Goal: Task Accomplishment & Management: Complete application form

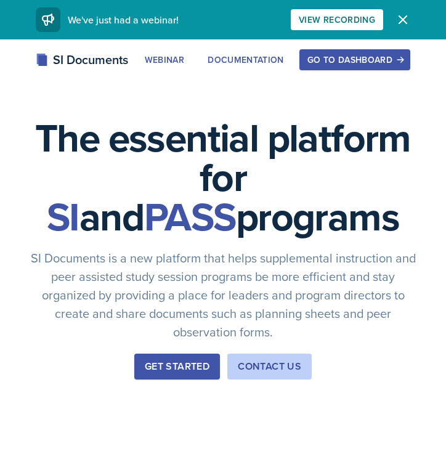
click at [343, 68] on button "Go to Dashboard" at bounding box center [354, 59] width 111 height 21
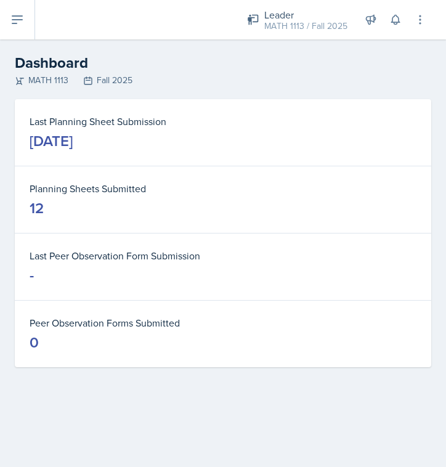
click at [22, 17] on icon at bounding box center [17, 19] width 10 height 7
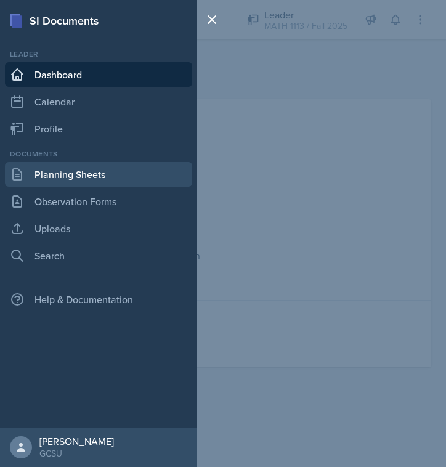
click at [65, 186] on link "Planning Sheets" at bounding box center [98, 174] width 187 height 25
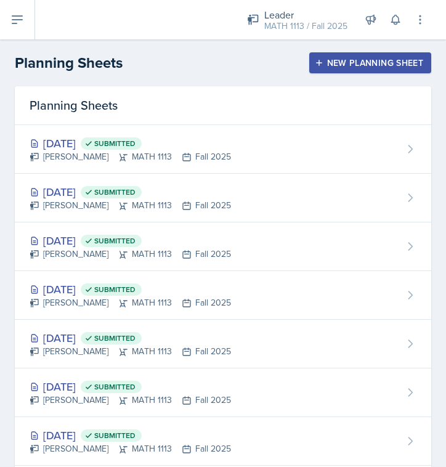
click at [358, 68] on button "New Planning Sheet" at bounding box center [370, 62] width 122 height 21
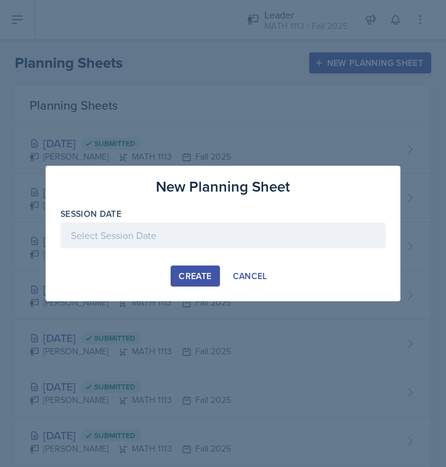
click at [225, 222] on div at bounding box center [222, 235] width 325 height 26
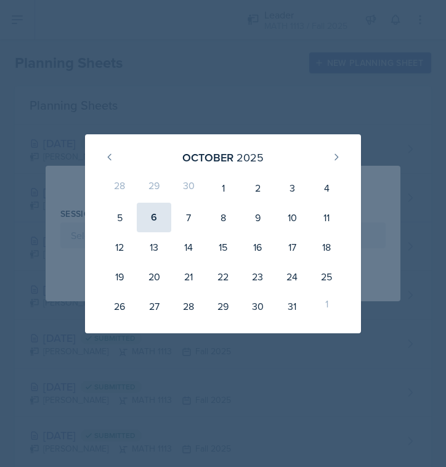
click at [158, 210] on div "6" at bounding box center [154, 217] width 34 height 30
type input "[DATE]"
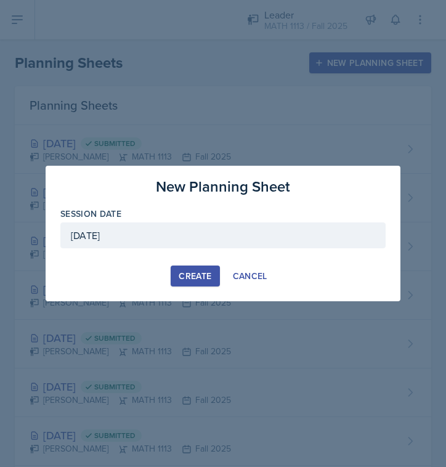
click at [193, 279] on div "Create" at bounding box center [194, 276] width 33 height 10
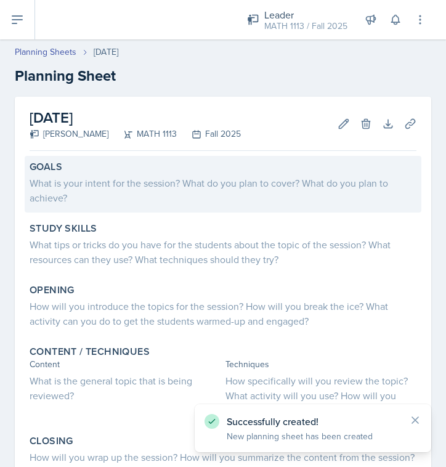
click at [139, 188] on div "What is your intent for the session? What do you plan to cover? What do you pla…" at bounding box center [223, 190] width 387 height 30
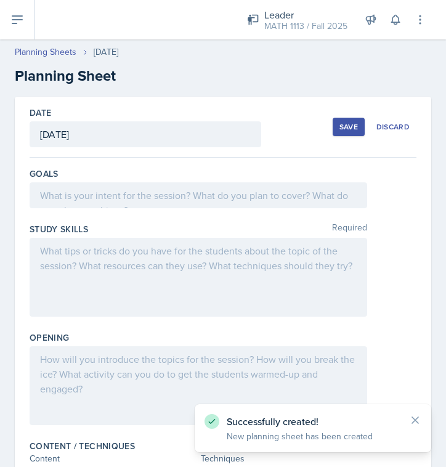
click at [152, 208] on div "Goals" at bounding box center [223, 189] width 387 height 55
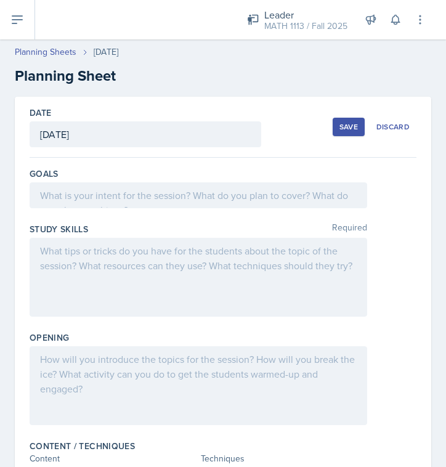
click at [152, 208] on div "Goals" at bounding box center [223, 189] width 387 height 55
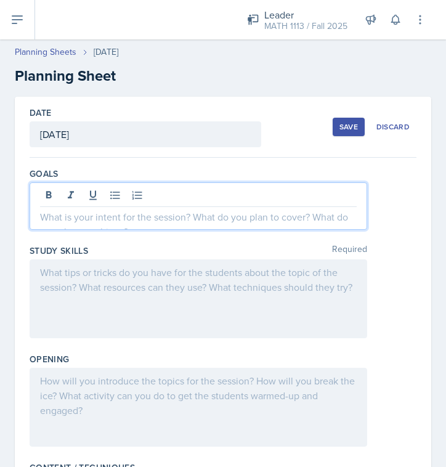
click at [152, 192] on div at bounding box center [198, 205] width 337 height 47
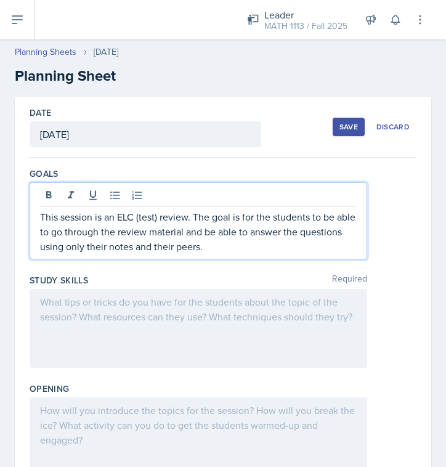
click at [60, 313] on div at bounding box center [198, 328] width 337 height 79
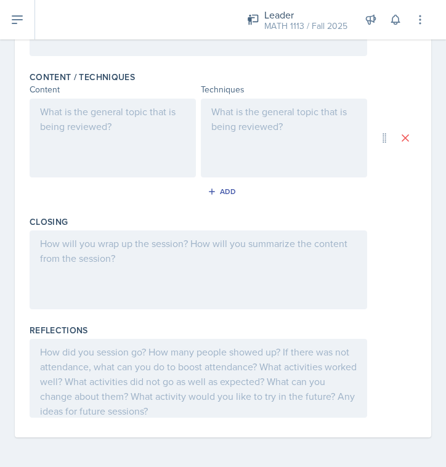
scroll to position [398, 0]
click at [167, 255] on div at bounding box center [198, 269] width 337 height 79
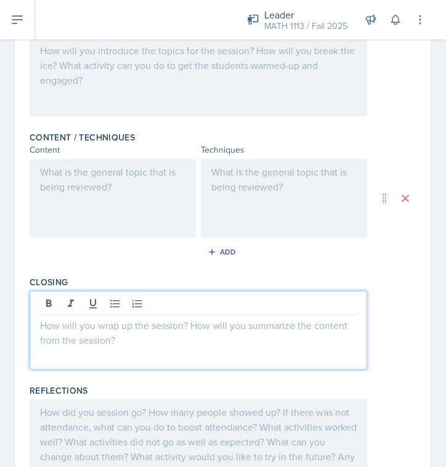
scroll to position [336, 0]
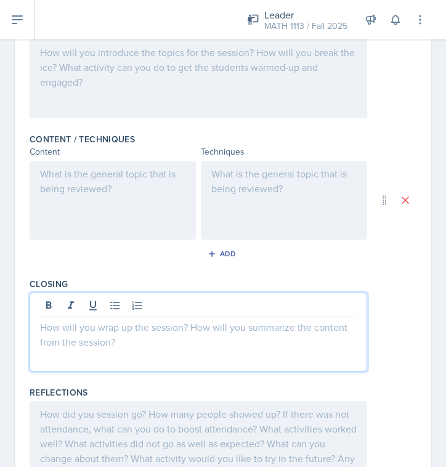
click at [250, 202] on div at bounding box center [284, 200] width 166 height 79
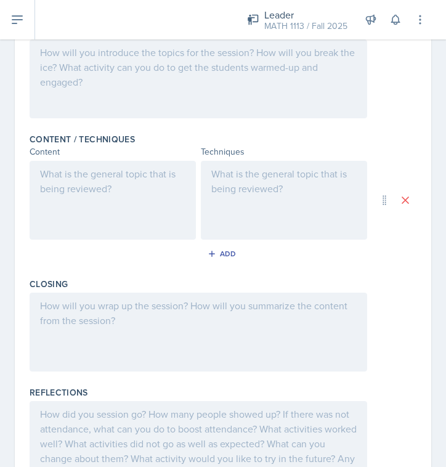
click at [250, 181] on p at bounding box center [283, 173] width 145 height 15
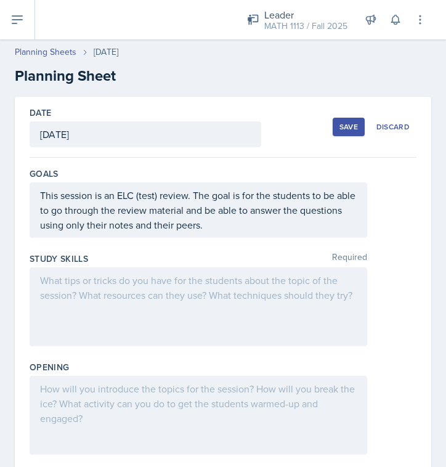
scroll to position [0, 0]
click at [252, 315] on div at bounding box center [198, 306] width 337 height 79
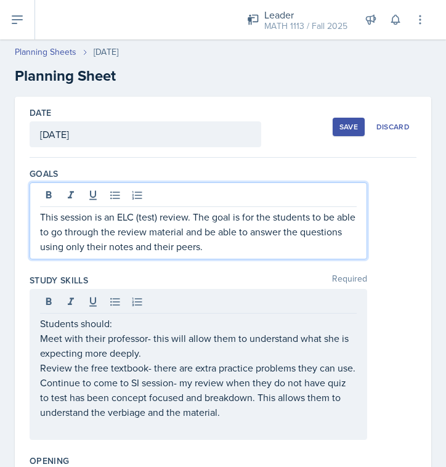
click at [290, 231] on p "This session is an ELC (test) review. The goal is for the students to be able t…" at bounding box center [198, 231] width 316 height 44
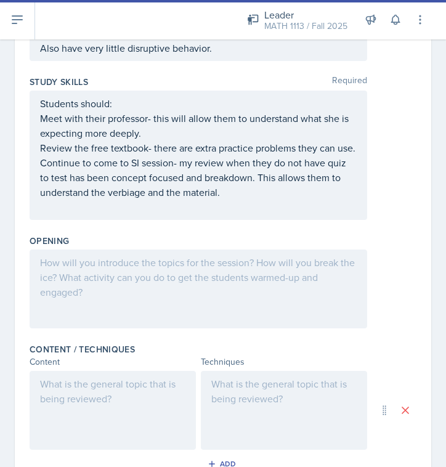
scroll to position [247, 0]
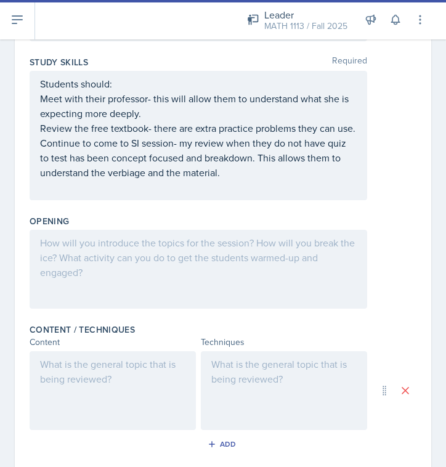
click at [317, 391] on div at bounding box center [284, 390] width 166 height 79
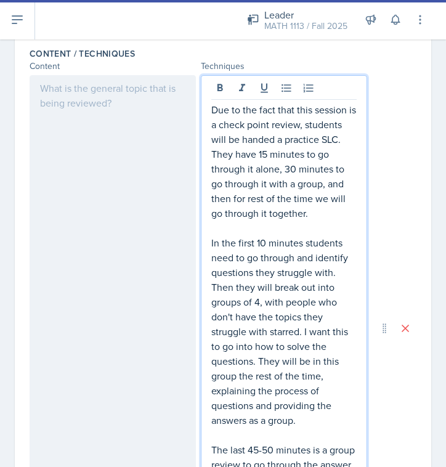
scroll to position [489, 0]
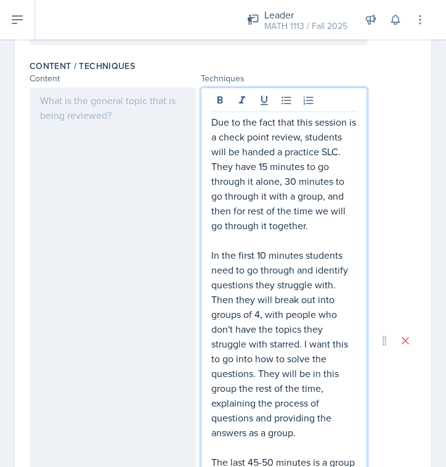
click at [267, 167] on p "Due to the fact that this session is a check point review, students will be han…" at bounding box center [283, 173] width 145 height 118
click at [295, 180] on p "Due to the fact that this session is a check point review, students will be han…" at bounding box center [283, 173] width 145 height 118
click at [292, 197] on p "Due to the fact that this session is a check point review, students will be han…" at bounding box center [283, 173] width 145 height 118
click at [296, 197] on p "Due to the fact that this session is a check point review, students will be han…" at bounding box center [283, 173] width 145 height 118
drag, startPoint x: 296, startPoint y: 197, endPoint x: 313, endPoint y: 197, distance: 16.6
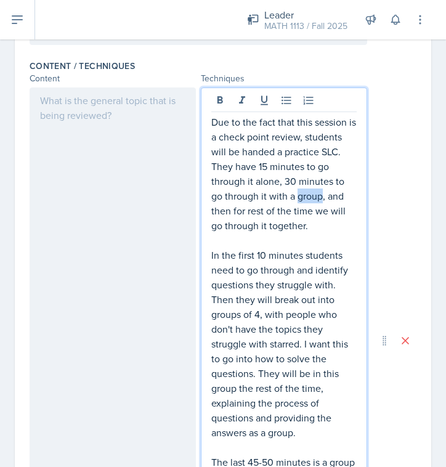
click at [313, 197] on p "Due to the fact that this session is a check point review, students will be han…" at bounding box center [283, 173] width 145 height 118
click at [320, 221] on p "Due to the fact that this session is a check point review, students will be han…" at bounding box center [283, 173] width 145 height 118
click at [293, 180] on p "Due to the fact that this session is a check point review, students will be han…" at bounding box center [283, 173] width 145 height 118
click at [268, 166] on p "Due to the fact that this session is a check point review, students will be han…" at bounding box center [283, 173] width 145 height 118
drag, startPoint x: 268, startPoint y: 166, endPoint x: 260, endPoint y: 166, distance: 7.4
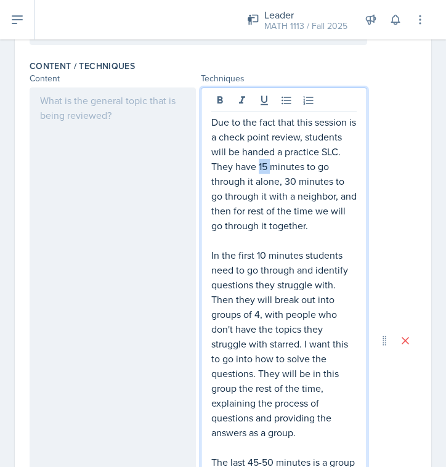
click at [260, 166] on p "Due to the fact that this session is a check point review, students will be han…" at bounding box center [283, 173] width 145 height 118
drag, startPoint x: 345, startPoint y: 180, endPoint x: 282, endPoint y: 182, distance: 62.2
click at [282, 182] on p "Due to the fact that this session is a check point review, students will be han…" at bounding box center [283, 173] width 145 height 118
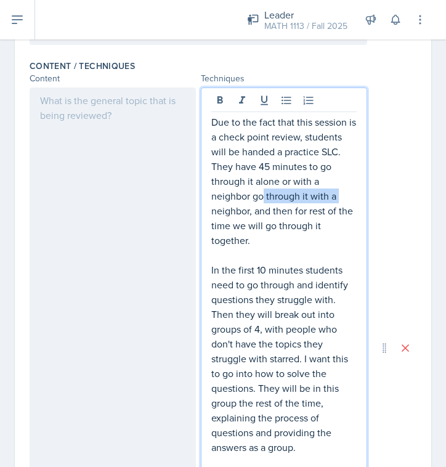
drag, startPoint x: 340, startPoint y: 198, endPoint x: 262, endPoint y: 199, distance: 77.6
click at [262, 199] on p "Due to the fact that this session is a check point review, students will be han…" at bounding box center [283, 180] width 145 height 133
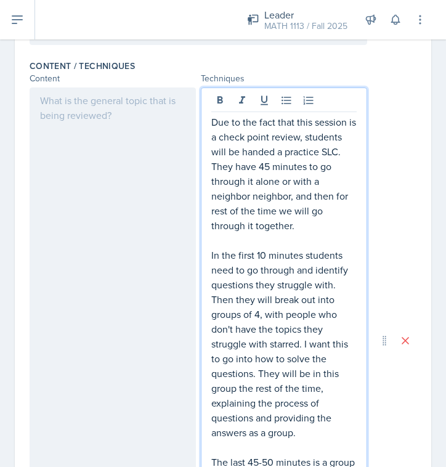
click at [290, 201] on p "Due to the fact that this session is a check point review, students will be han…" at bounding box center [283, 173] width 145 height 118
drag, startPoint x: 290, startPoint y: 201, endPoint x: 262, endPoint y: 201, distance: 28.3
click at [262, 201] on p "Due to the fact that this session is a check point review, students will be han…" at bounding box center [283, 173] width 145 height 118
click at [332, 218] on p "Due to the fact that this session is a check point review, students will be han…" at bounding box center [283, 173] width 145 height 118
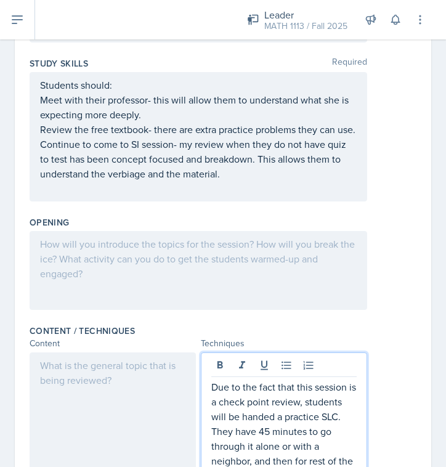
scroll to position [170, 0]
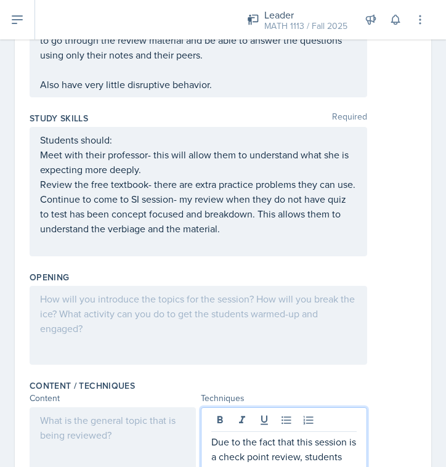
click at [270, 295] on div at bounding box center [198, 325] width 337 height 79
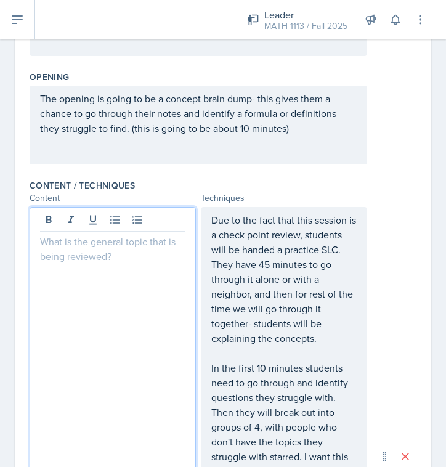
scroll to position [381, 0]
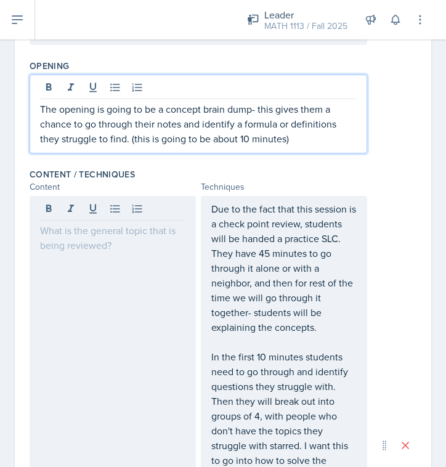
click at [336, 113] on p "The opening is going to be a concept brain dump- this gives them a chance to go…" at bounding box center [198, 124] width 316 height 44
click at [323, 140] on p "The opening is going to be a concept brain dump- this gives them a chance to go…" at bounding box center [198, 124] width 316 height 44
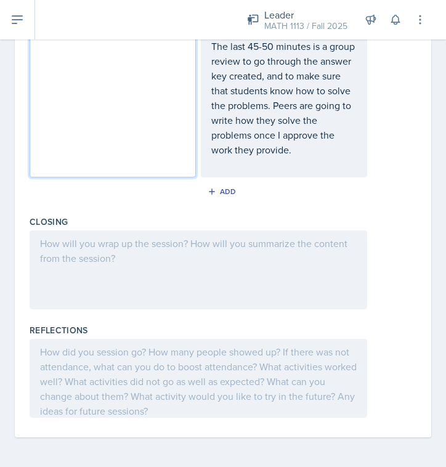
scroll to position [919, 0]
click at [148, 271] on div at bounding box center [198, 269] width 337 height 79
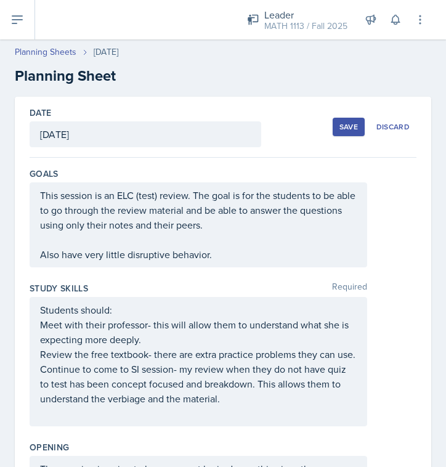
scroll to position [0, 0]
click at [147, 334] on div "Students should: Meet with their professor- this will allow them to understand …" at bounding box center [198, 361] width 316 height 118
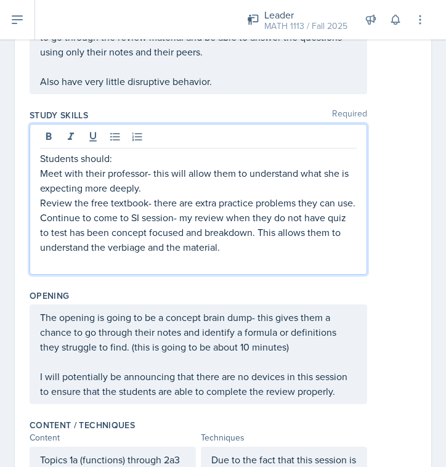
scroll to position [201, 0]
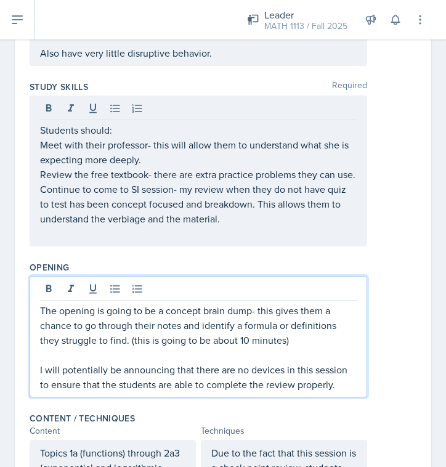
click at [345, 296] on div "The opening is going to be a concept brain dump- this gives them a chance to go…" at bounding box center [198, 336] width 337 height 121
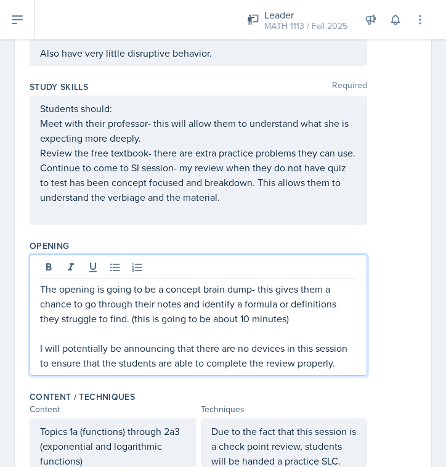
click at [299, 321] on p "The opening is going to be a concept brain dump- this gives them a chance to go…" at bounding box center [198, 303] width 316 height 44
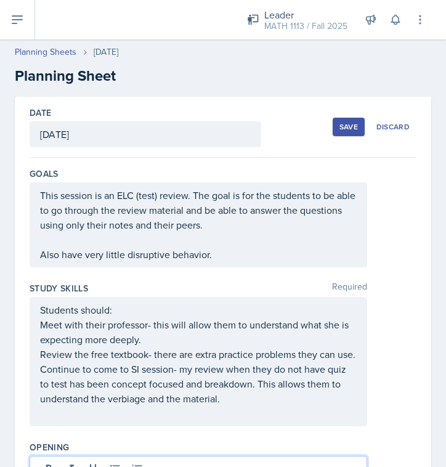
scroll to position [0, 0]
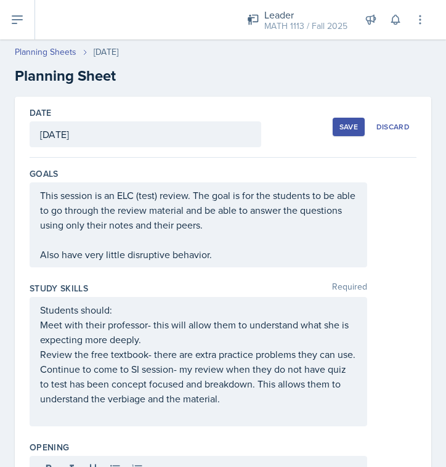
click at [345, 129] on div "Save" at bounding box center [348, 127] width 18 height 10
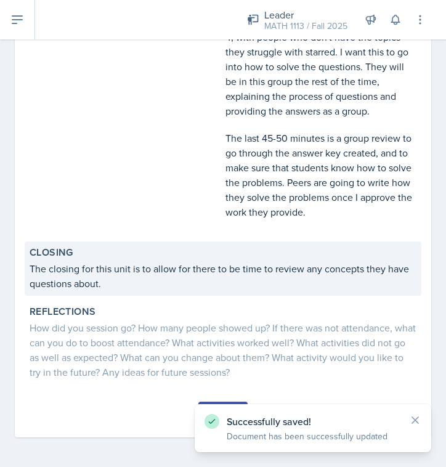
scroll to position [750, 0]
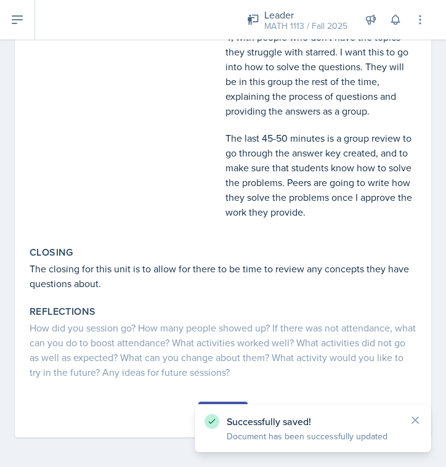
click at [415, 414] on icon at bounding box center [415, 420] width 12 height 12
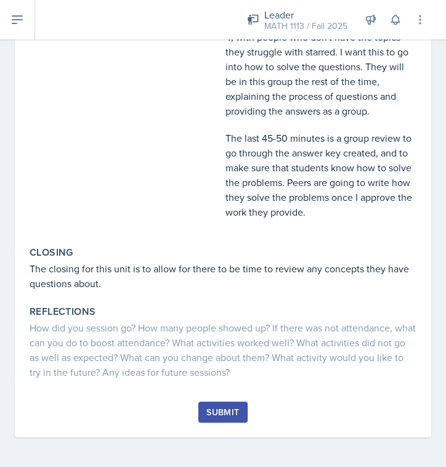
click at [194, 411] on div "Submit" at bounding box center [223, 419] width 387 height 36
click at [229, 412] on div "Submit" at bounding box center [222, 412] width 33 height 10
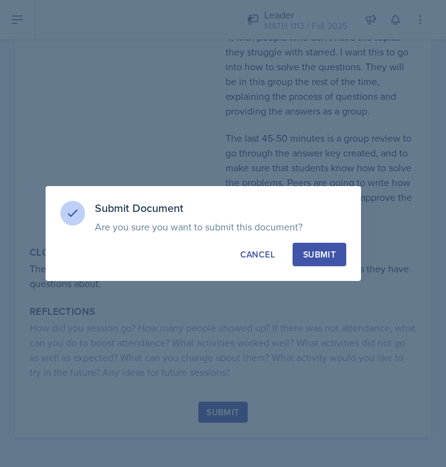
click at [335, 258] on div "Submit" at bounding box center [319, 254] width 33 height 12
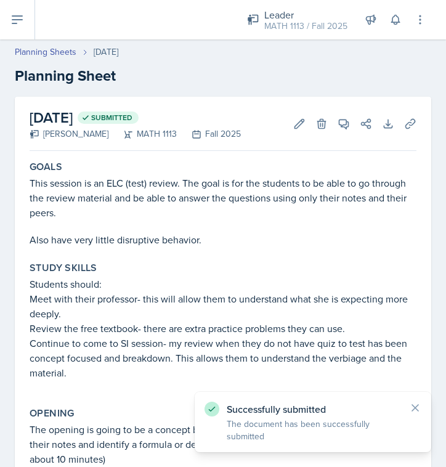
scroll to position [0, 0]
click at [414, 124] on icon at bounding box center [410, 124] width 12 height 12
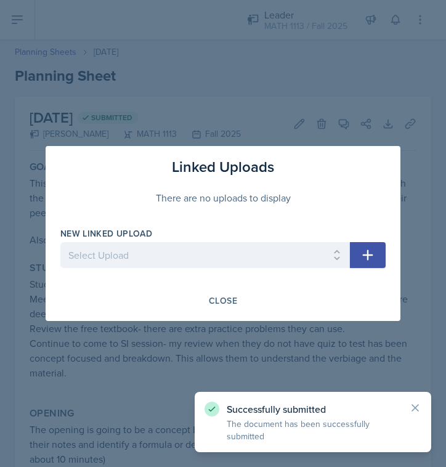
click at [76, 84] on div at bounding box center [223, 233] width 446 height 467
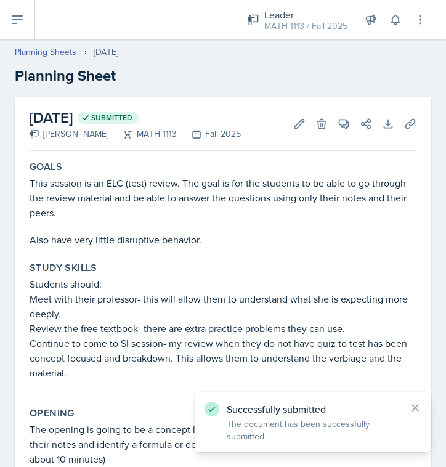
click at [23, 15] on icon at bounding box center [17, 19] width 15 height 15
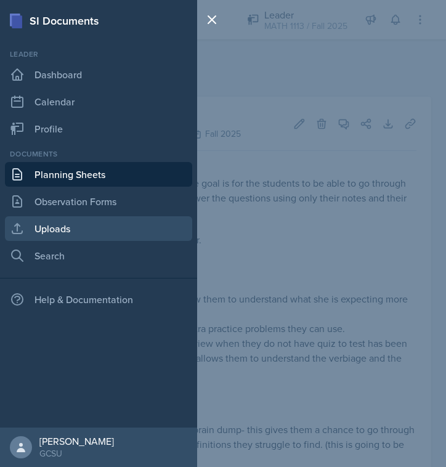
click at [46, 229] on link "Uploads" at bounding box center [98, 228] width 187 height 25
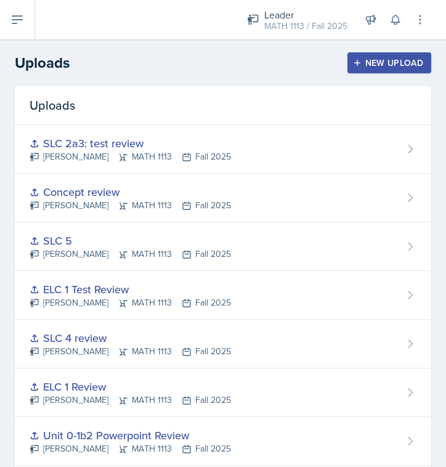
click at [404, 72] on button "New Upload" at bounding box center [389, 62] width 84 height 21
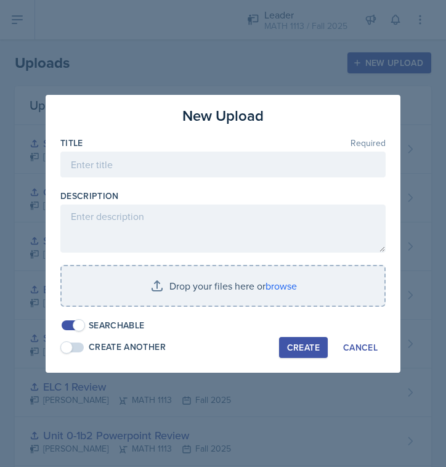
click at [179, 183] on div at bounding box center [222, 183] width 325 height 12
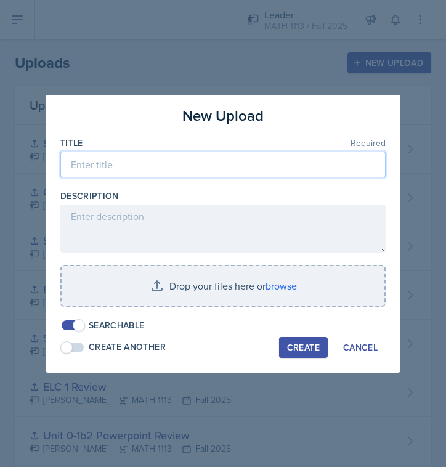
click at [184, 164] on input at bounding box center [222, 164] width 325 height 26
type input "ELC 2 Review Practice"
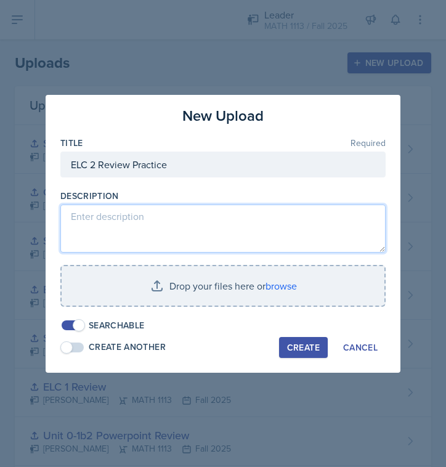
click at [150, 217] on textarea at bounding box center [222, 228] width 325 height 48
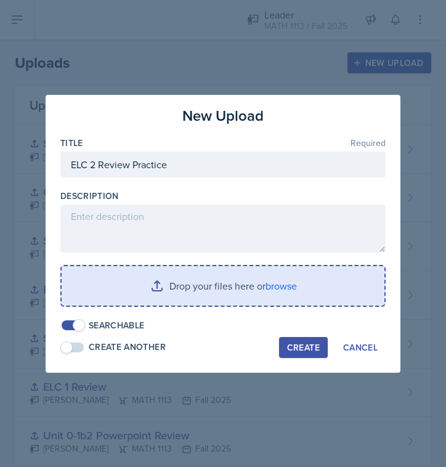
click at [161, 272] on input "file" at bounding box center [223, 285] width 323 height 39
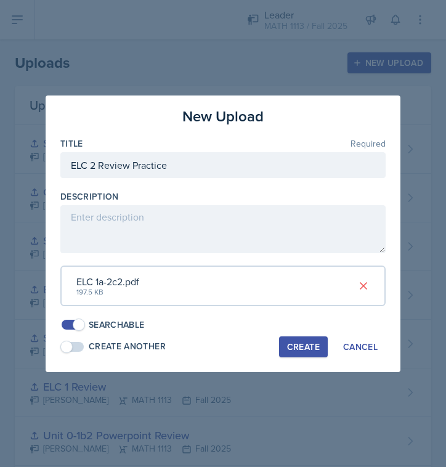
click at [295, 351] on button "Create" at bounding box center [303, 346] width 49 height 21
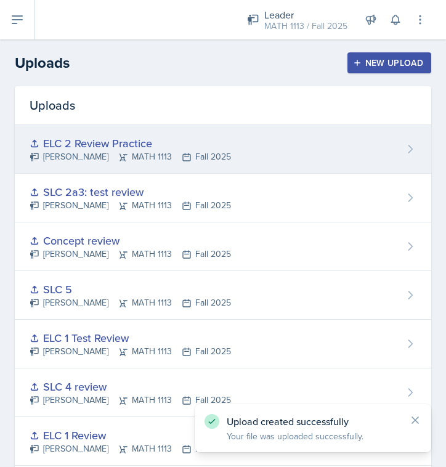
click at [398, 142] on div "ELC 2 Review Practice Lauren Jones MATH 1113 Fall 2025" at bounding box center [223, 149] width 416 height 49
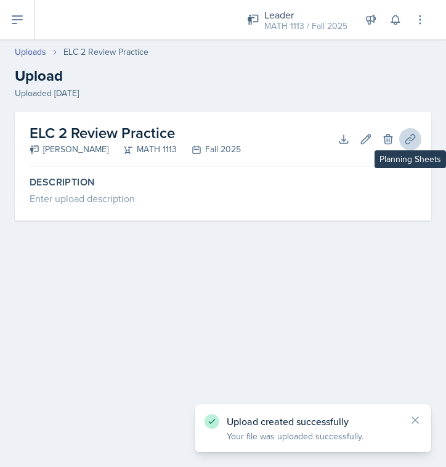
click at [408, 138] on icon at bounding box center [410, 139] width 12 height 12
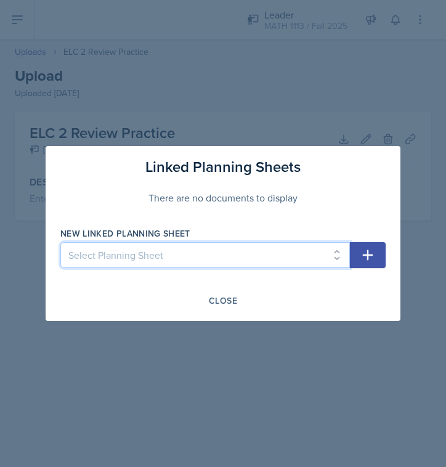
select select "2cec766d-19e5-4cf7-a299-4fca5b5f5221"
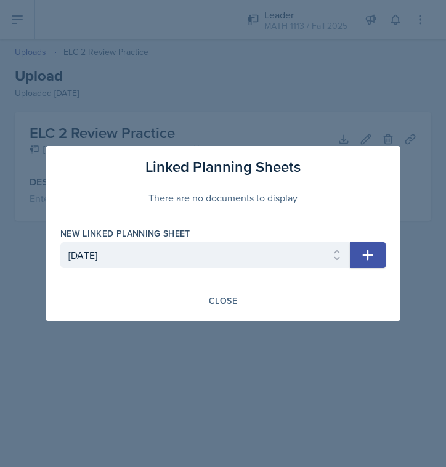
click at [361, 255] on icon "button" at bounding box center [367, 254] width 15 height 15
select select
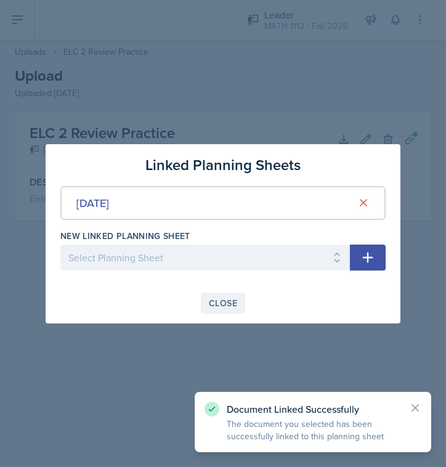
click at [206, 302] on button "Close" at bounding box center [223, 302] width 44 height 21
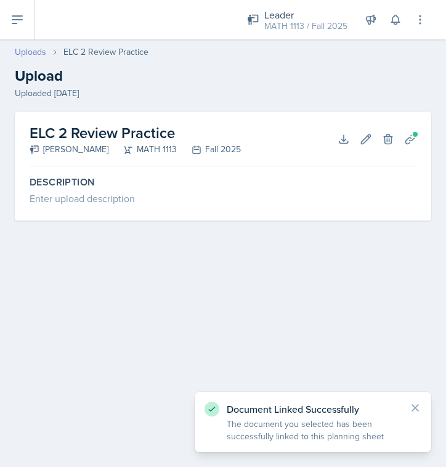
click at [36, 54] on link "Uploads" at bounding box center [30, 52] width 31 height 13
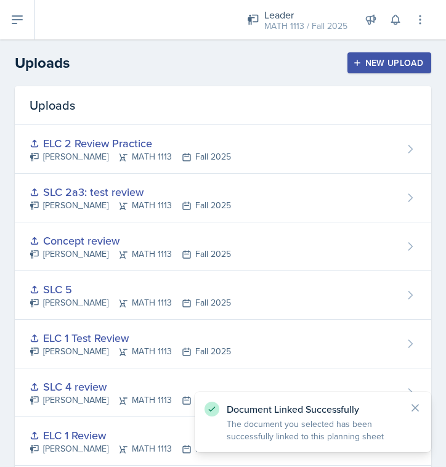
click at [15, 17] on icon at bounding box center [17, 19] width 10 height 7
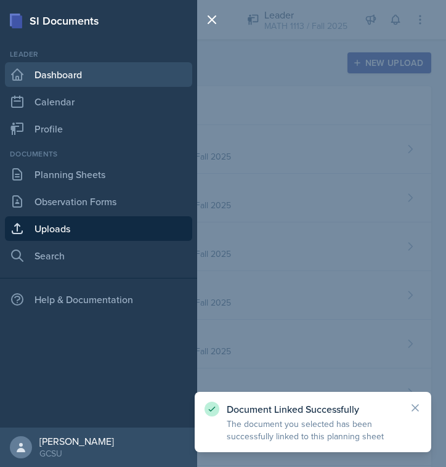
click at [41, 78] on link "Dashboard" at bounding box center [98, 74] width 187 height 25
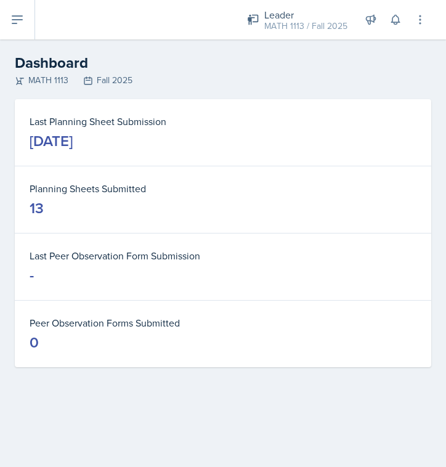
click at [26, 22] on button at bounding box center [17, 19] width 35 height 39
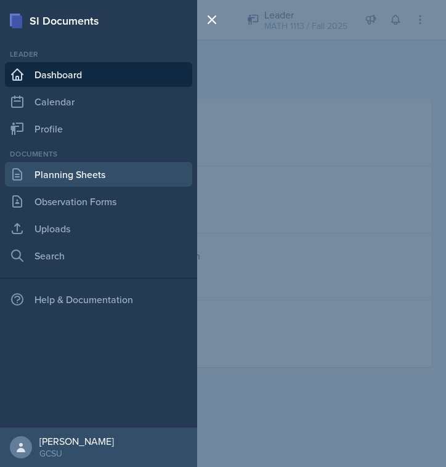
click at [64, 183] on link "Planning Sheets" at bounding box center [98, 174] width 187 height 25
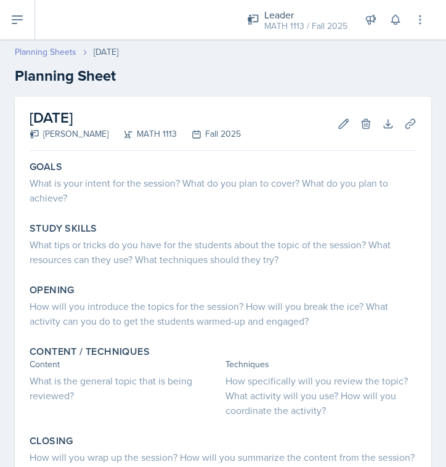
click at [54, 48] on link "Planning Sheets" at bounding box center [46, 52] width 62 height 13
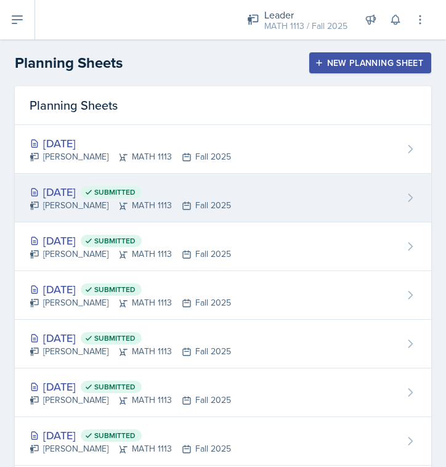
click at [97, 192] on div "[DATE] Submitted" at bounding box center [130, 191] width 201 height 17
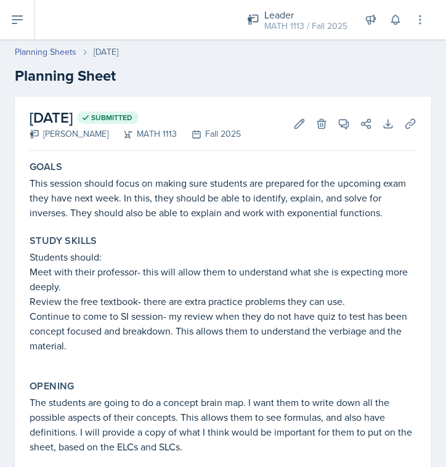
scroll to position [54, 0]
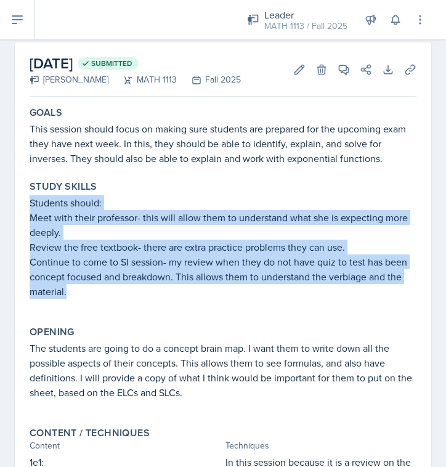
drag, startPoint x: 30, startPoint y: 202, endPoint x: 84, endPoint y: 286, distance: 99.7
click at [84, 286] on div "Students should: Meet with their professor- this will allow them to understand …" at bounding box center [223, 253] width 387 height 116
copy div "Students should: Meet with their professor- this will allow them to understand …"
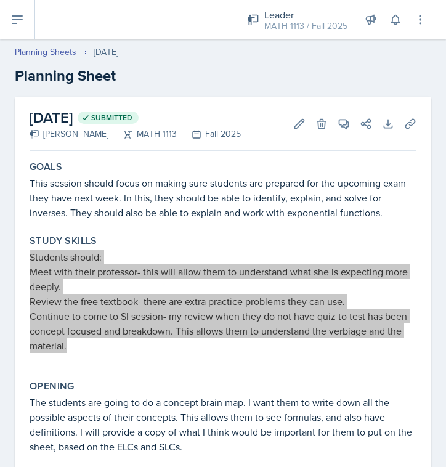
scroll to position [0, 0]
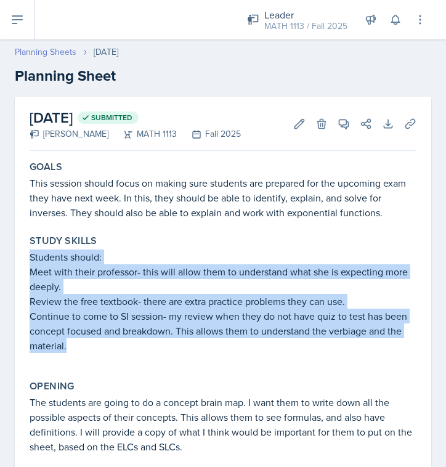
click at [67, 53] on link "Planning Sheets" at bounding box center [46, 52] width 62 height 13
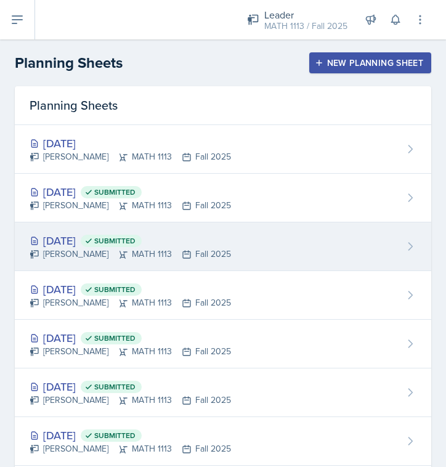
click at [120, 228] on div "[DATE] Submitted [PERSON_NAME] MATH 1113 Fall 2025" at bounding box center [223, 246] width 416 height 49
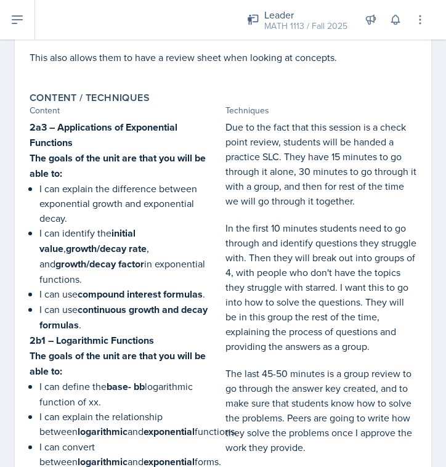
scroll to position [391, 0]
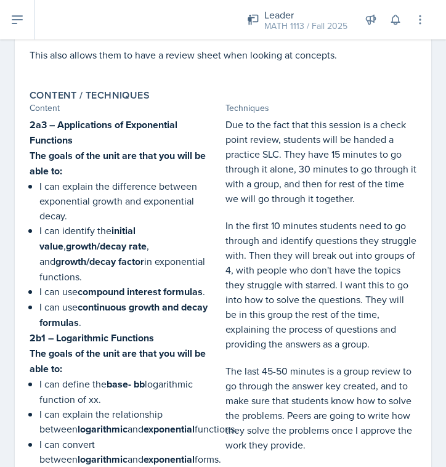
click at [230, 143] on p "Due to the fact that this session is a check point review, students will be han…" at bounding box center [320, 161] width 191 height 89
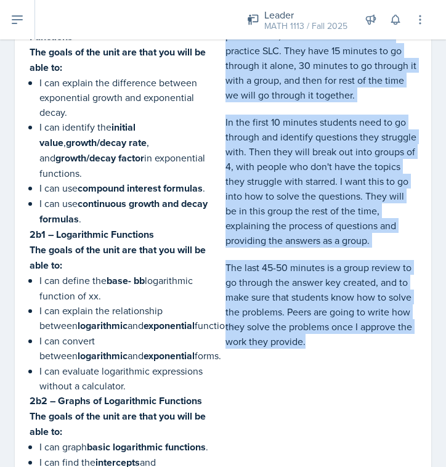
scroll to position [507, 0]
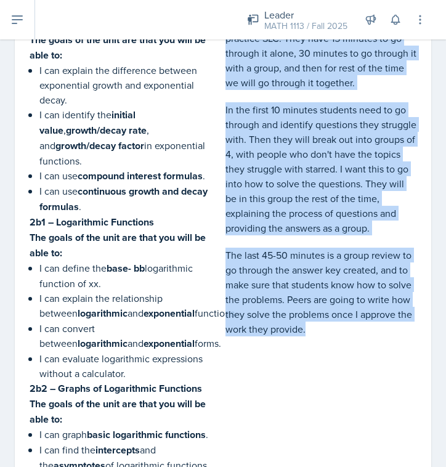
drag, startPoint x: 223, startPoint y: 141, endPoint x: 350, endPoint y: 357, distance: 250.2
click at [350, 357] on div "2a3 – Applications of Exponential Functions The goals of the unit are that you …" at bounding box center [223, 265] width 387 height 529
copy div "Due to the fact that this session is a check point review, students will be han…"
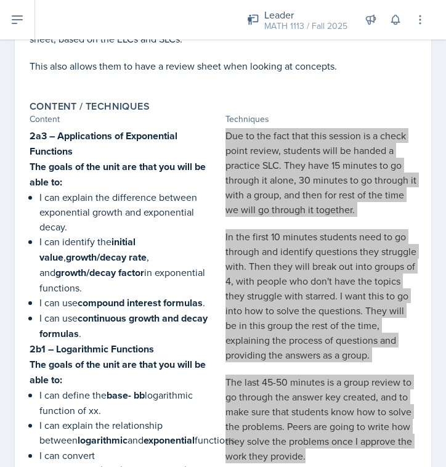
scroll to position [372, 0]
